Goal: Transaction & Acquisition: Purchase product/service

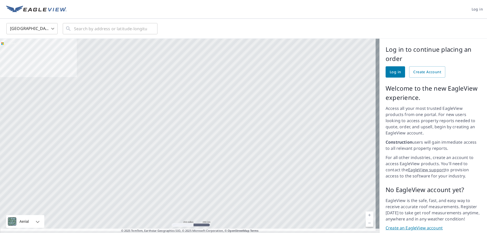
click at [389, 70] on span "Log in" at bounding box center [394, 72] width 11 height 6
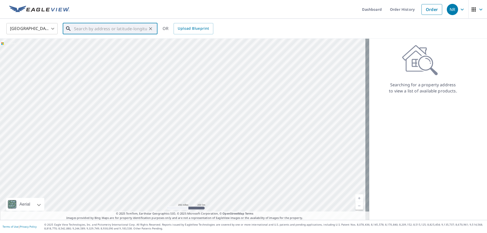
paste input "[PERSON_NAME][DATE] 7:08 AM ([DATE]) 21"
drag, startPoint x: 147, startPoint y: 28, endPoint x: 147, endPoint y: 32, distance: 4.6
click at [147, 32] on div "[PERSON_NAME][DATE] 7:08 AM ([DATE]) 21 ​" at bounding box center [110, 28] width 95 height 11
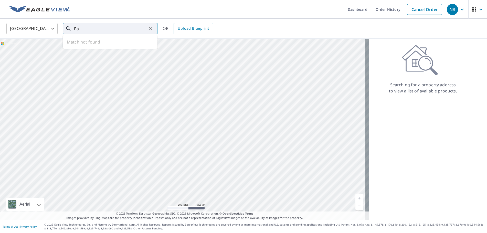
type input "P"
click at [94, 45] on span "[STREET_ADDRESS]" at bounding box center [113, 43] width 80 height 6
type input "[STREET_ADDRESS]"
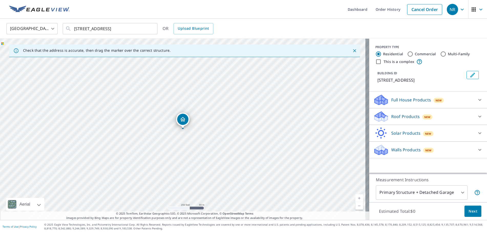
click at [391, 120] on p "Roof Products" at bounding box center [405, 116] width 28 height 6
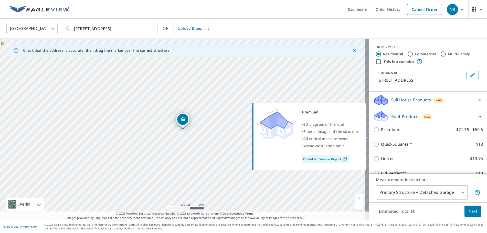
click at [375, 133] on input "Premium $21.75 - $69.5" at bounding box center [377, 130] width 8 height 6
checkbox input "true"
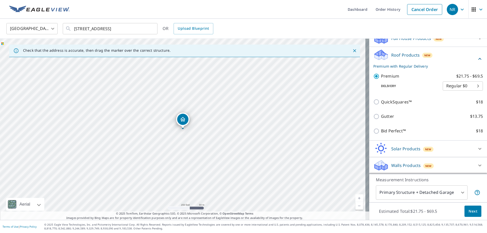
scroll to position [68, 0]
click at [475, 213] on button "Next" at bounding box center [472, 211] width 17 height 12
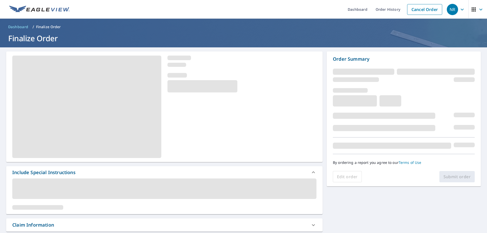
scroll to position [102, 0]
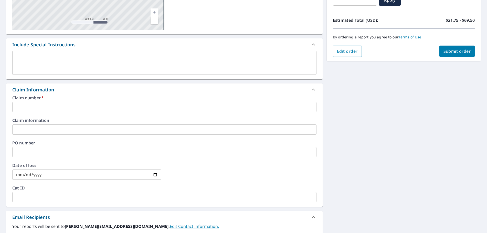
click at [21, 133] on input "text" at bounding box center [164, 129] width 304 height 10
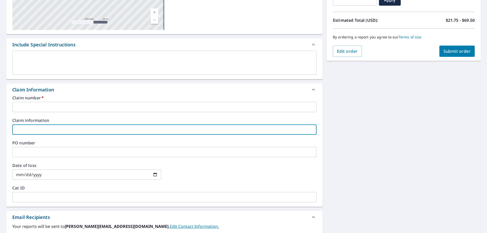
type input "m"
checkbox input "true"
type input "mr"
checkbox input "true"
type input "mr"
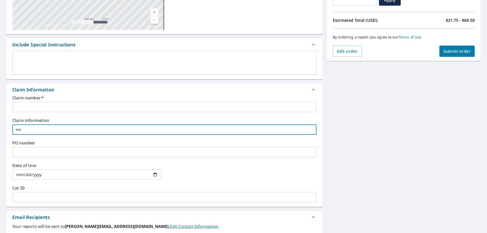
checkbox input "true"
type input "mr r"
checkbox input "true"
type input "mr [PERSON_NAME]"
checkbox input "true"
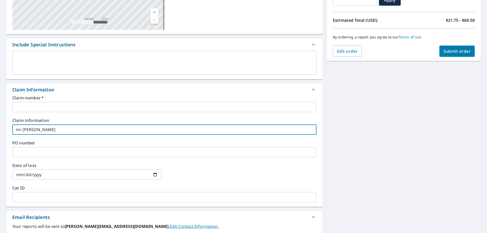
type input "mr [PERSON_NAME]"
checkbox input "true"
type input "mr [PERSON_NAME]"
checkbox input "true"
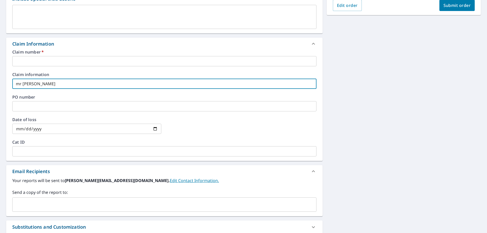
scroll to position [154, 0]
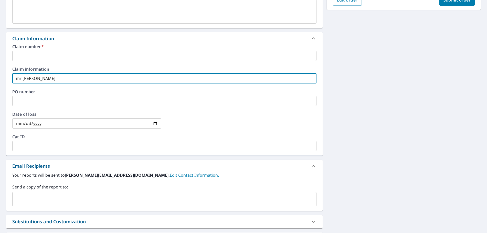
type input "mr [PERSON_NAME]"
click at [26, 55] on input "text" at bounding box center [164, 56] width 304 height 10
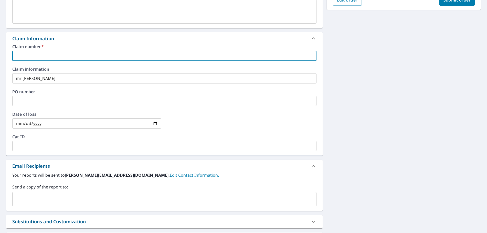
type input "m"
checkbox input "true"
type input "mr"
checkbox input "true"
type input "mr"
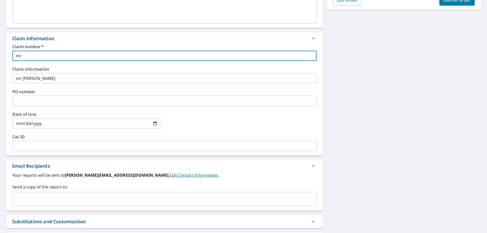
checkbox input "true"
type input "mr r"
checkbox input "true"
type input "mr [PERSON_NAME]"
checkbox input "true"
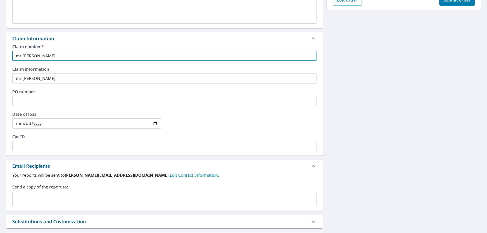
type input "mr [PERSON_NAME]"
checkbox input "true"
type input "mr [PERSON_NAME]"
checkbox input "true"
type input "mr [PERSON_NAME]"
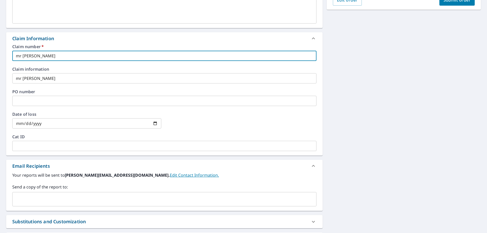
click at [36, 80] on input "mr [PERSON_NAME]" at bounding box center [164, 78] width 304 height 10
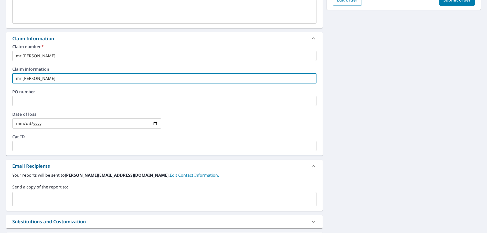
type input "mr [PERSON_NAME]"
checkbox input "true"
type input "mr [PERSON_NAME]"
checkbox input "true"
type input "mr r"
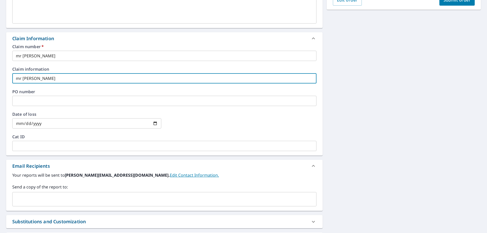
checkbox input "true"
type input "mr"
checkbox input "true"
type input "mr"
checkbox input "true"
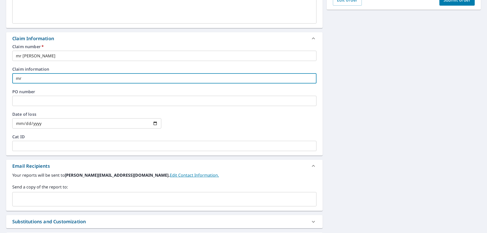
type input "m"
checkbox input "true"
click at [38, 99] on input "text" at bounding box center [164, 101] width 304 height 10
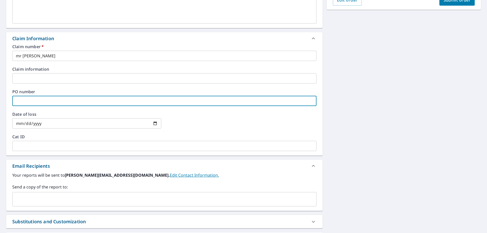
type input "m"
checkbox input "true"
type input "mr"
checkbox input "true"
type input "mr"
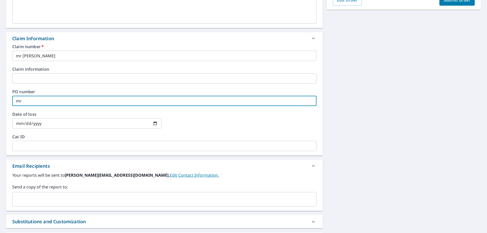
checkbox input "true"
type input "mr r"
checkbox input "true"
type input "mr [PERSON_NAME]"
checkbox input "true"
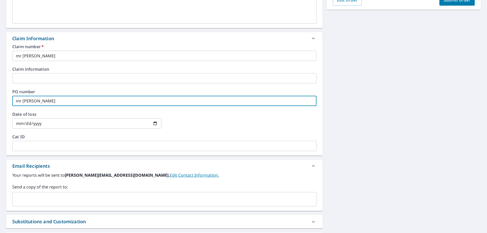
type input "mr [PERSON_NAME]"
checkbox input "true"
type input "mr [PERSON_NAME]"
checkbox input "true"
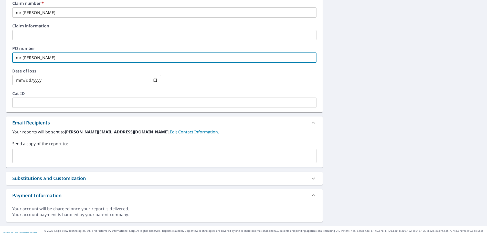
scroll to position [203, 0]
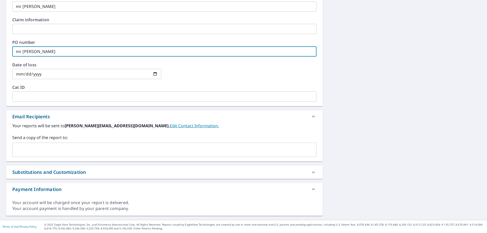
click at [58, 155] on div "​" at bounding box center [164, 150] width 304 height 14
type input "mr [PERSON_NAME]"
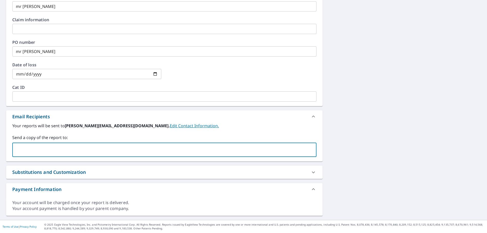
click at [170, 127] on link "Edit Contact Information." at bounding box center [194, 126] width 49 height 6
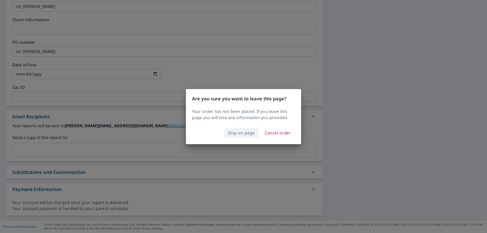
click at [244, 136] on button "Stay on page" at bounding box center [241, 133] width 34 height 10
checkbox input "true"
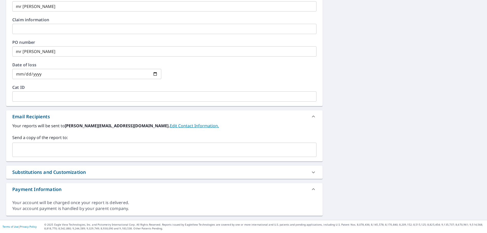
click at [50, 155] on div "​" at bounding box center [164, 150] width 304 height 14
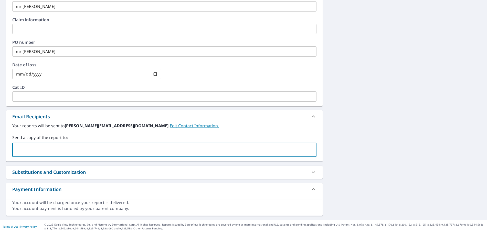
click at [21, 149] on input "text" at bounding box center [161, 150] width 292 height 10
type input "[EMAIL_ADDRESS][DOMAIN_NAME]"
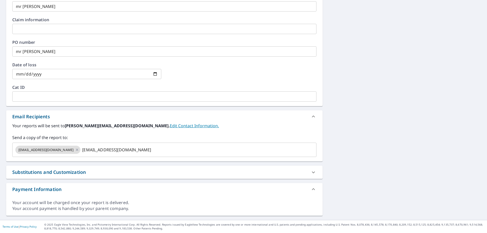
checkbox input "true"
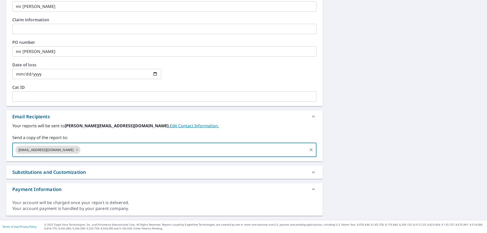
paste input "[EMAIL_ADDRESS][DOMAIN_NAME]"
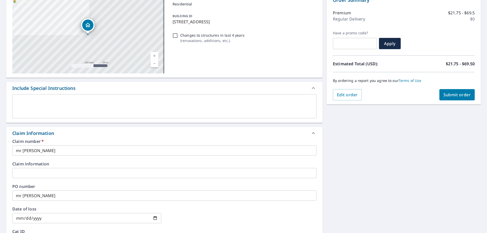
scroll to position [49, 0]
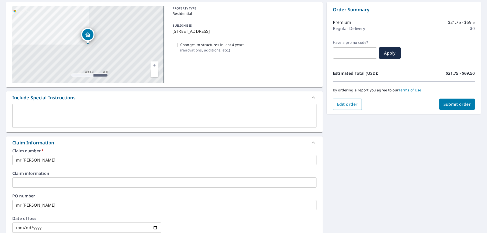
type input "[EMAIL_ADDRESS][DOMAIN_NAME]"
click at [452, 107] on button "Submit order" at bounding box center [457, 104] width 36 height 11
checkbox input "true"
